Goal: Task Accomplishment & Management: Use online tool/utility

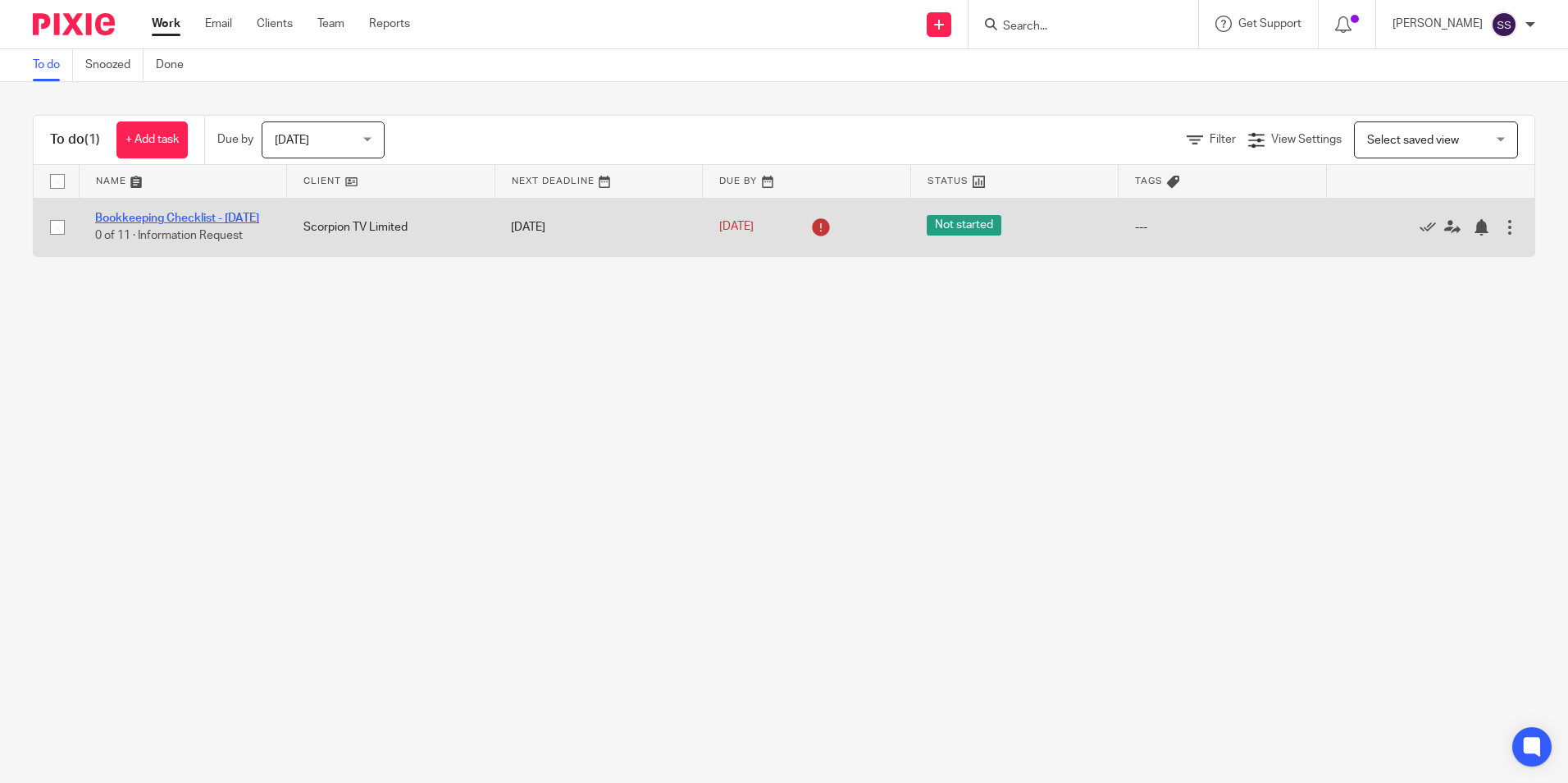
click at [181, 213] on link "Bookkeeping Checklist - [DATE]" at bounding box center [177, 218] width 164 height 12
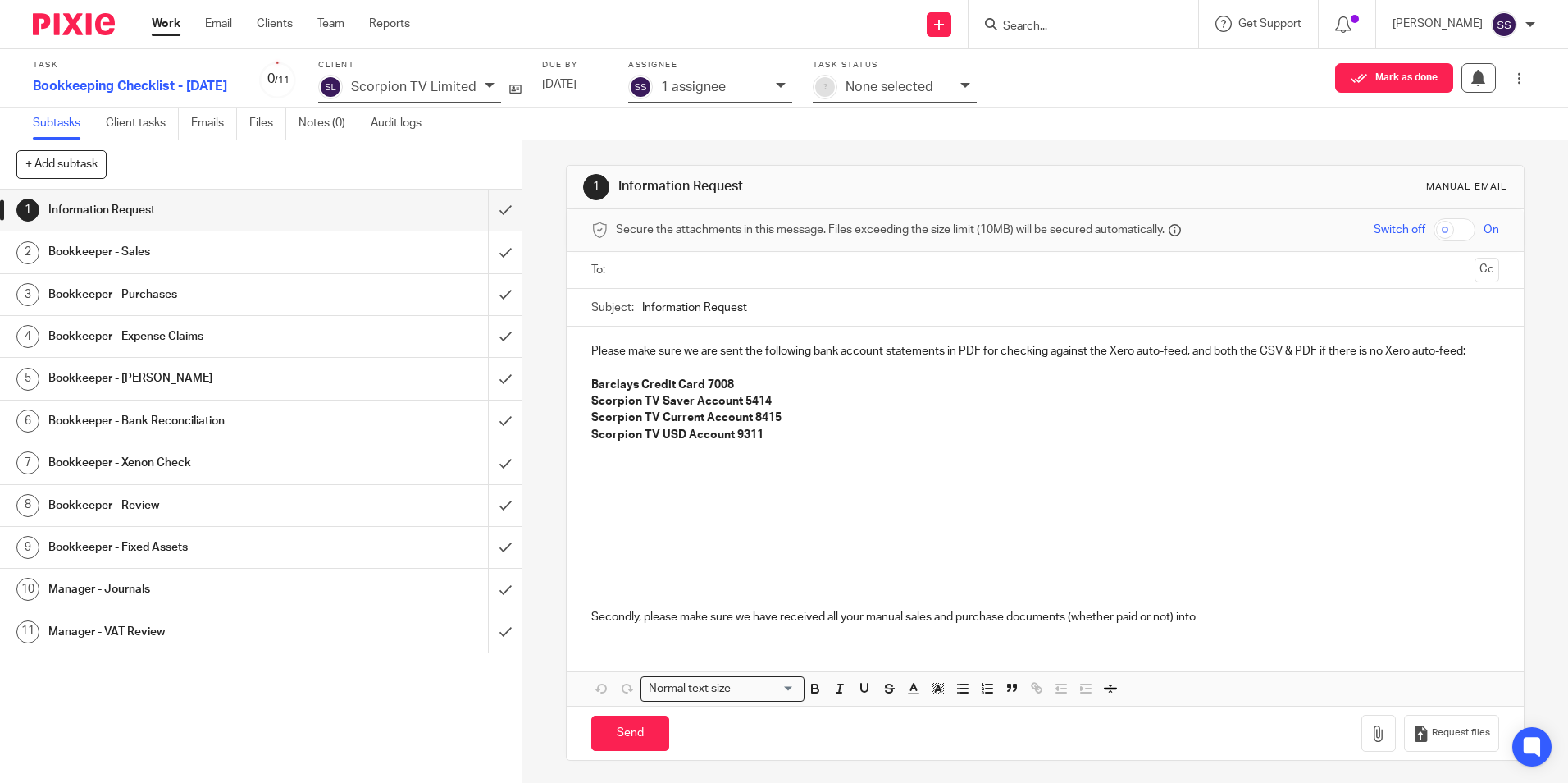
click at [134, 251] on h1 "Bookkeeper - Sales" at bounding box center [189, 251] width 282 height 24
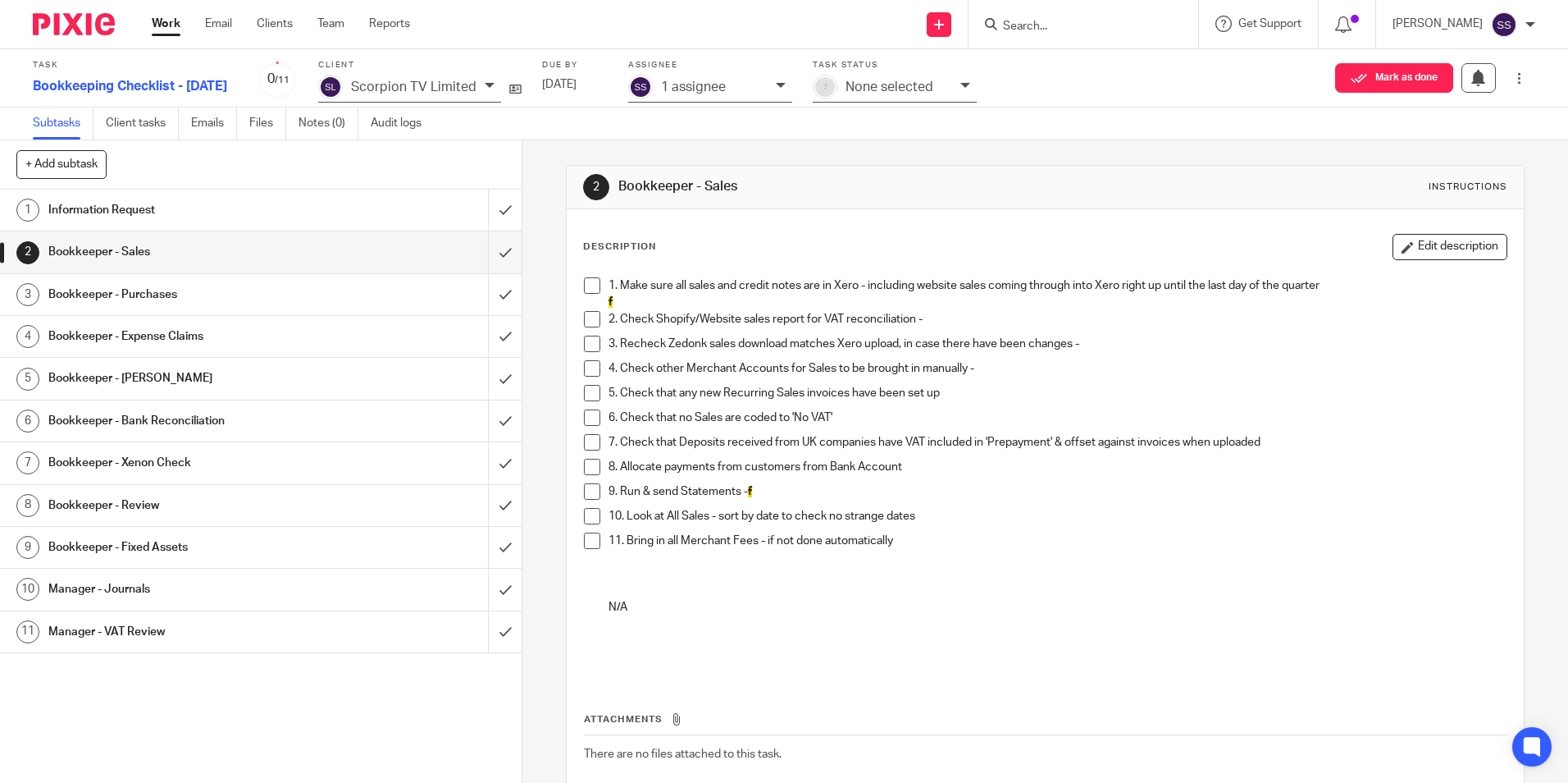
click at [141, 291] on h1 "Bookkeeper - Purchases" at bounding box center [189, 294] width 282 height 24
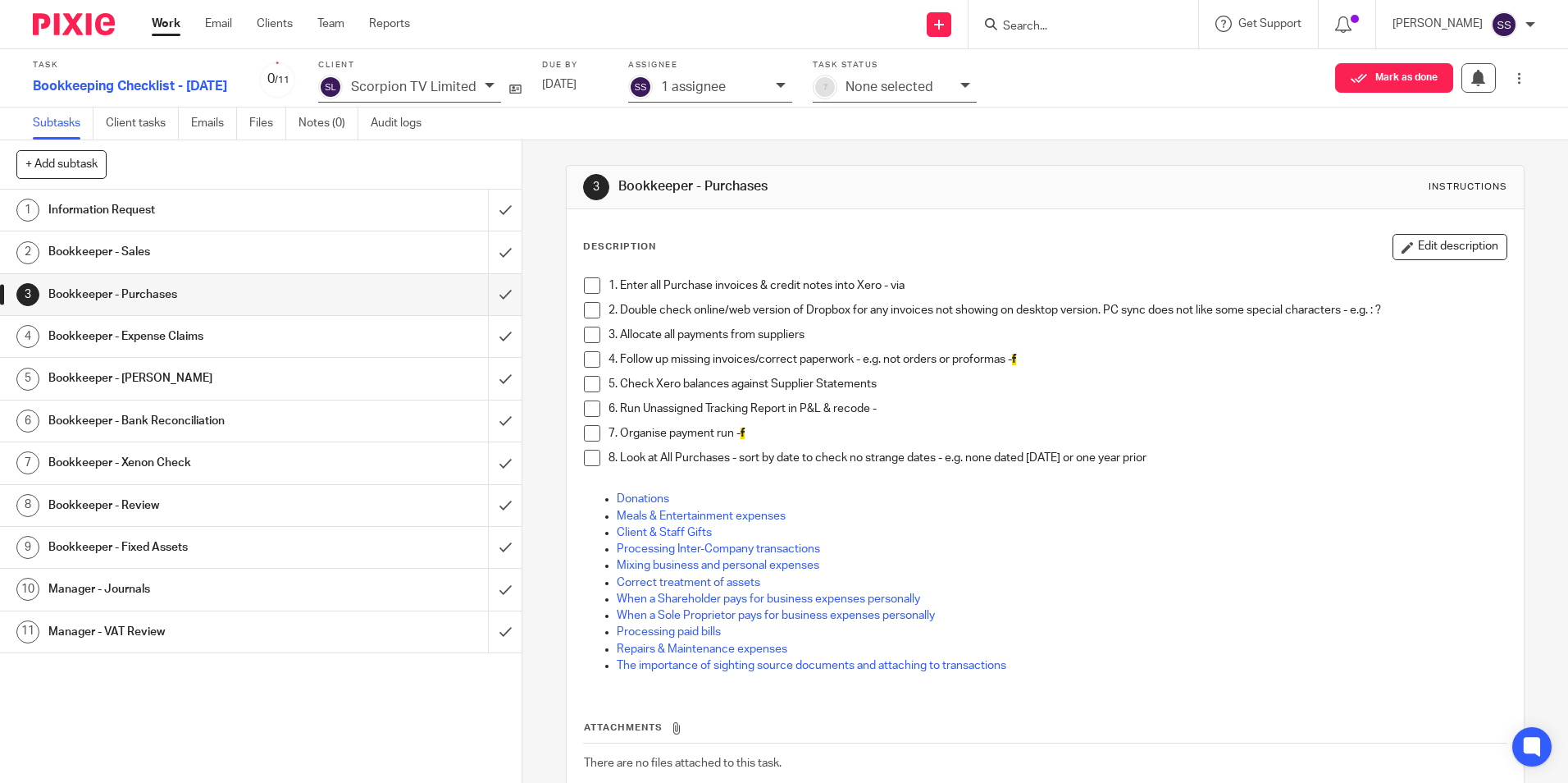
click at [139, 335] on h1 "Bookkeeper - Expense Claims" at bounding box center [189, 335] width 282 height 24
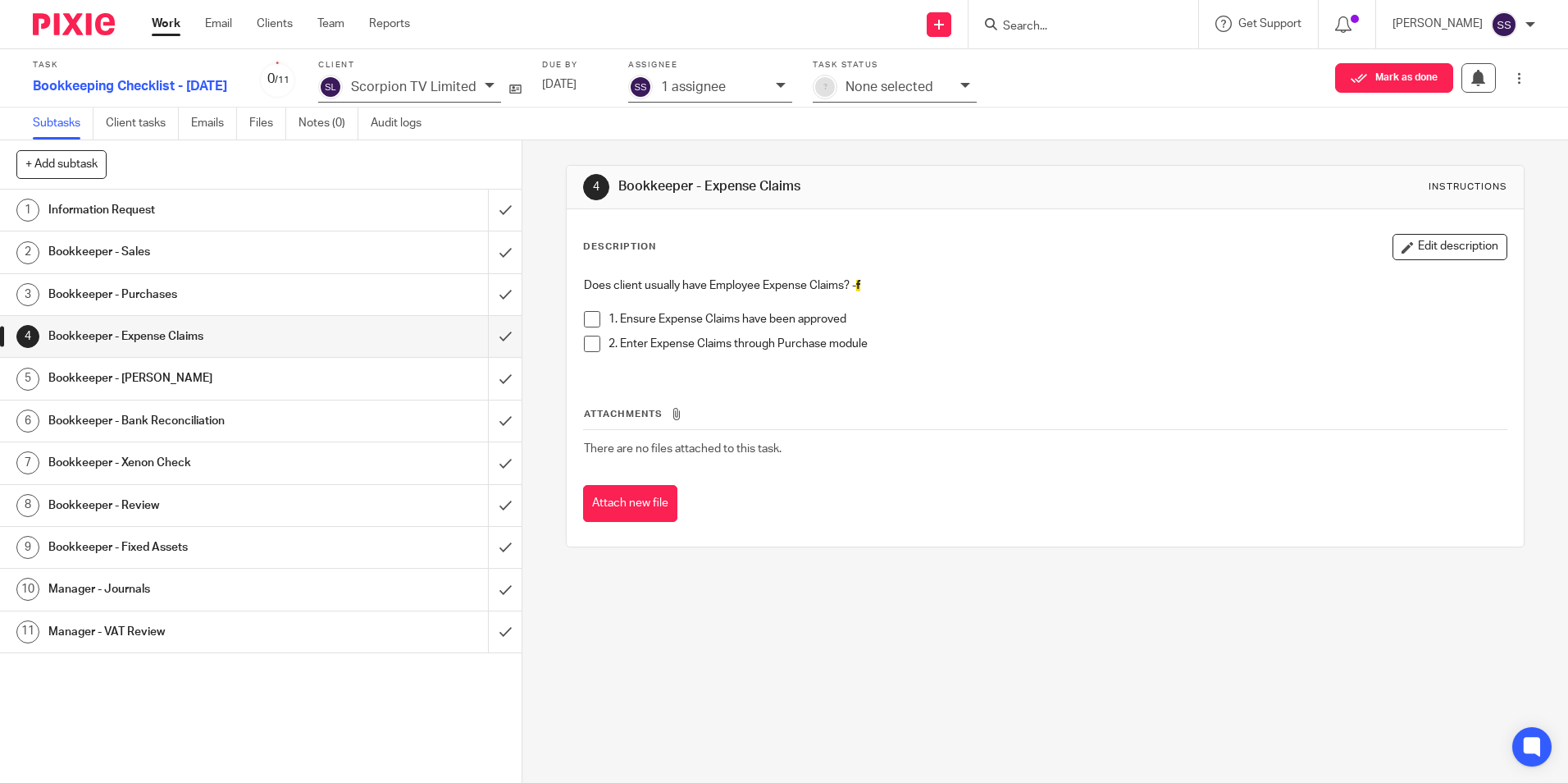
click at [141, 380] on h1 "Bookkeeper - [PERSON_NAME]" at bounding box center [189, 378] width 282 height 24
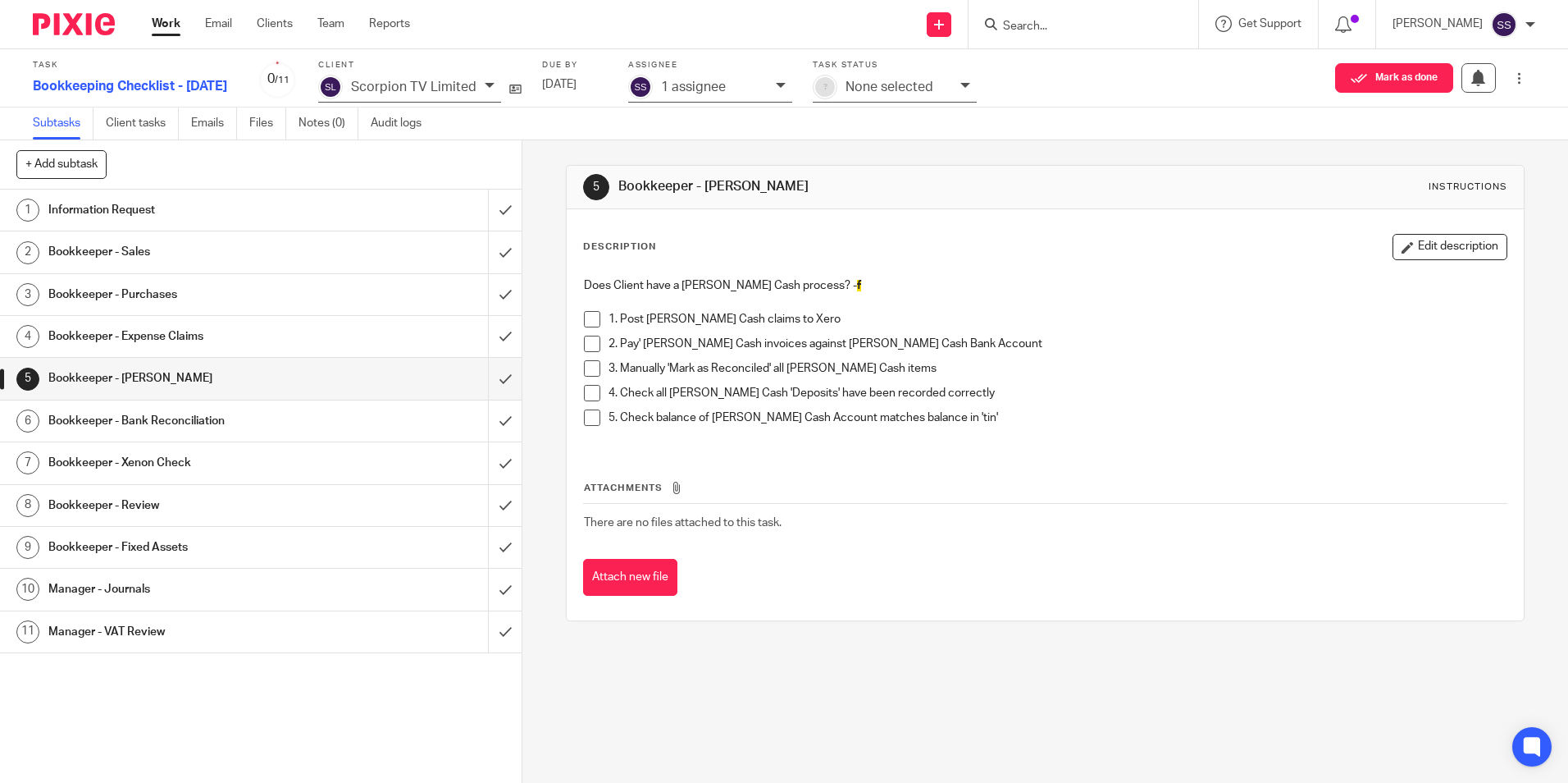
click at [145, 419] on h1 "Bookkeeper - Bank Reconciliation" at bounding box center [189, 420] width 282 height 24
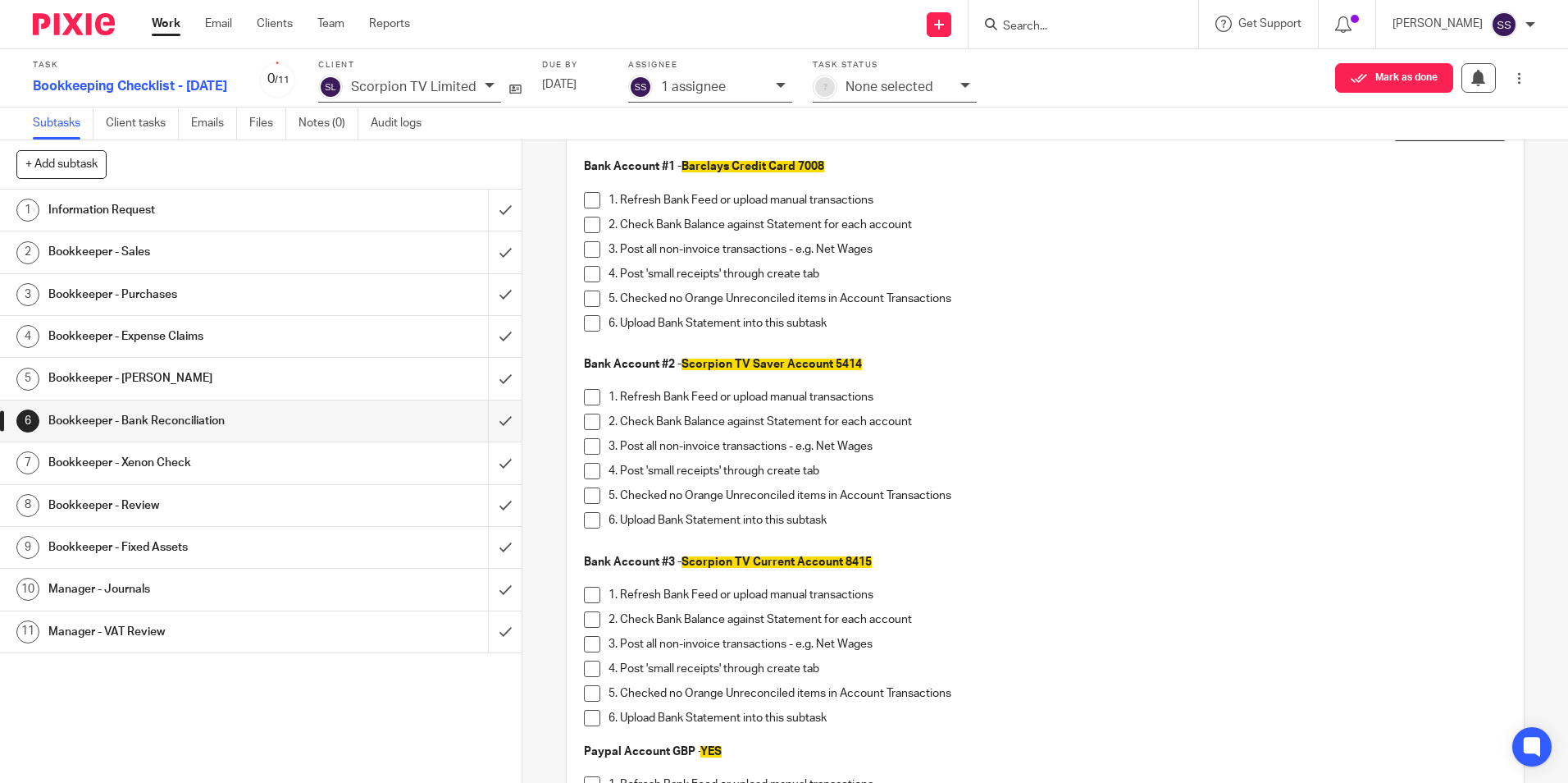
scroll to position [82, 0]
